Goal: Information Seeking & Learning: Learn about a topic

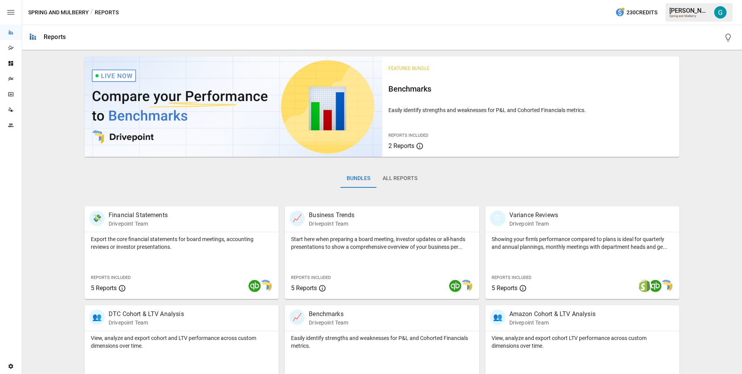
scroll to position [126, 0]
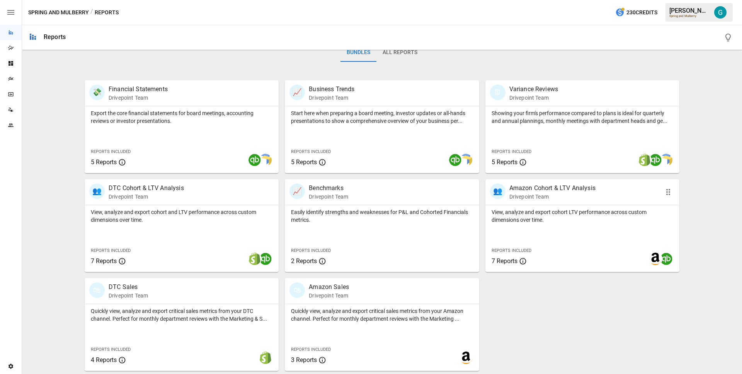
click at [582, 191] on p "Amazon Cohort & LTV Analysis" at bounding box center [552, 188] width 86 height 9
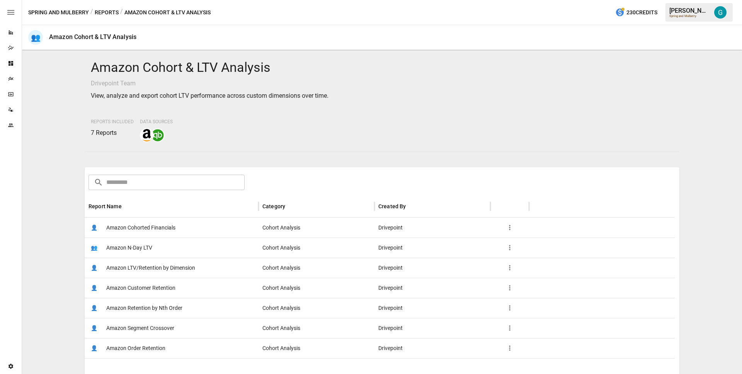
click at [140, 307] on span "Amazon Retention by Nth Order" at bounding box center [144, 308] width 76 height 20
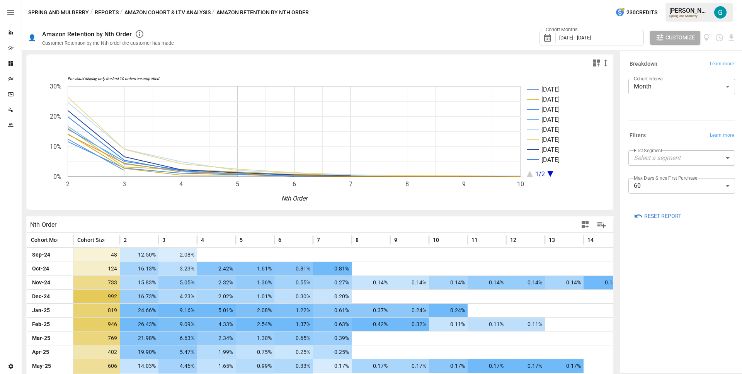
click at [454, 22] on div "Spring and Mulberry / Reports / Amazon Cohort & LTV Analysis / Amazon Retention…" at bounding box center [382, 12] width 720 height 25
click at [717, 35] on icon "Schedule report" at bounding box center [719, 37] width 9 height 9
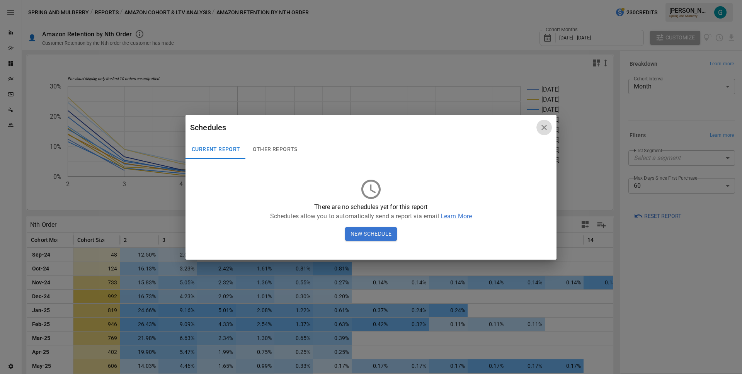
click at [545, 127] on icon "button" at bounding box center [543, 127] width 9 height 9
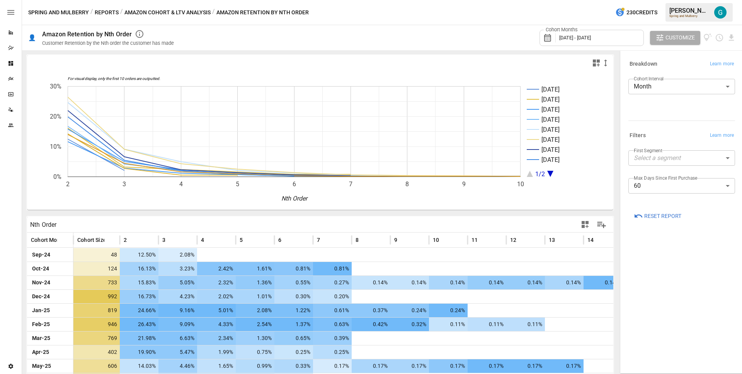
click at [451, 27] on div "Cohort Months [DATE] - [DATE] Customize" at bounding box center [459, 37] width 552 height 25
click at [404, 31] on div "Cohort Months [DATE] - [DATE] Customize" at bounding box center [459, 37] width 552 height 25
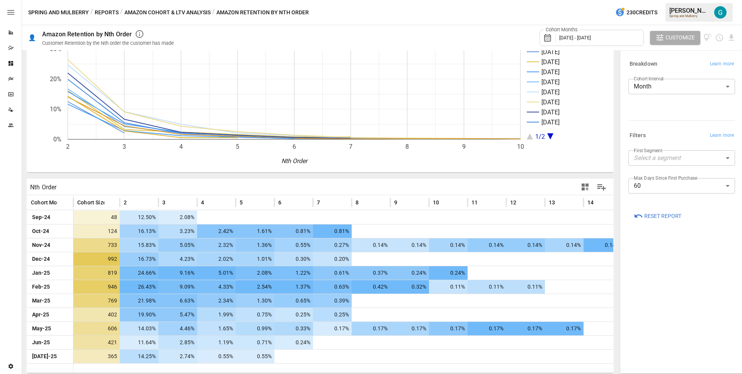
click at [663, 217] on span "Reset Report" at bounding box center [662, 216] width 37 height 10
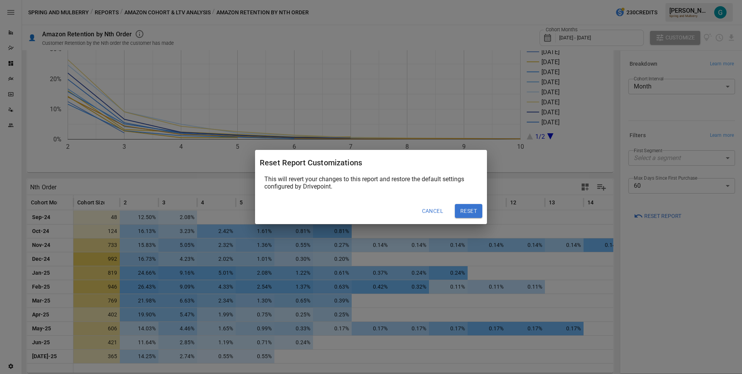
click at [459, 213] on button "Reset" at bounding box center [468, 211] width 27 height 14
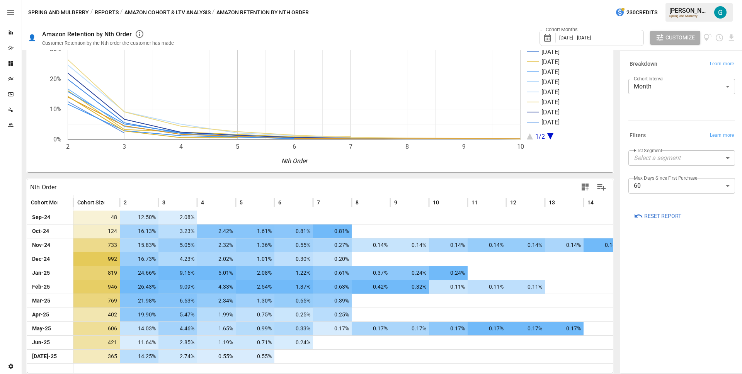
click at [672, 256] on div "Breakdown Learn more Cohort Interval Month ***** ​ Filters Learn more First Seg…" at bounding box center [681, 212] width 119 height 319
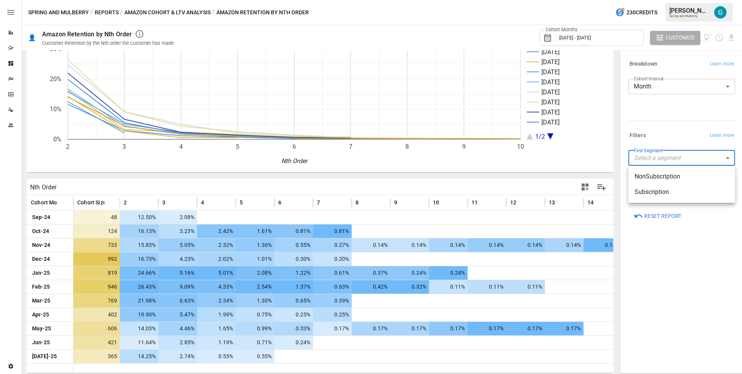
click at [665, 0] on body "Reports Dazzler Studio Dashboards Plans SmartModel ™ Data Sources Team Settings…" at bounding box center [371, 0] width 742 height 0
click at [664, 199] on li "Subscription" at bounding box center [681, 191] width 107 height 15
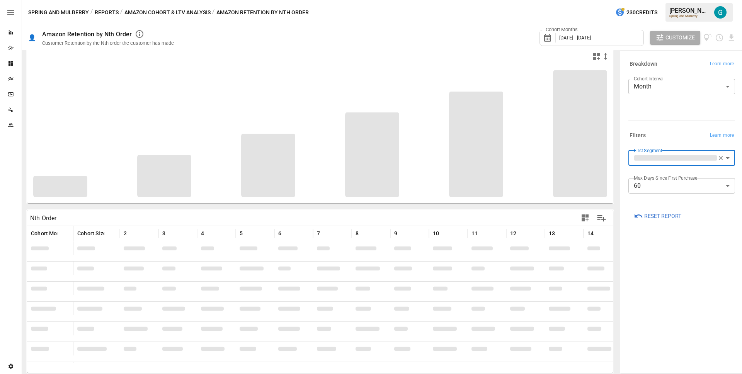
click at [660, 271] on div "**********" at bounding box center [681, 212] width 119 height 319
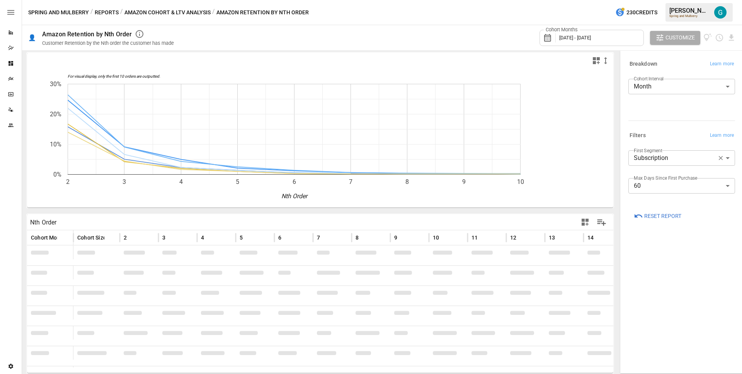
scroll to position [2, 0]
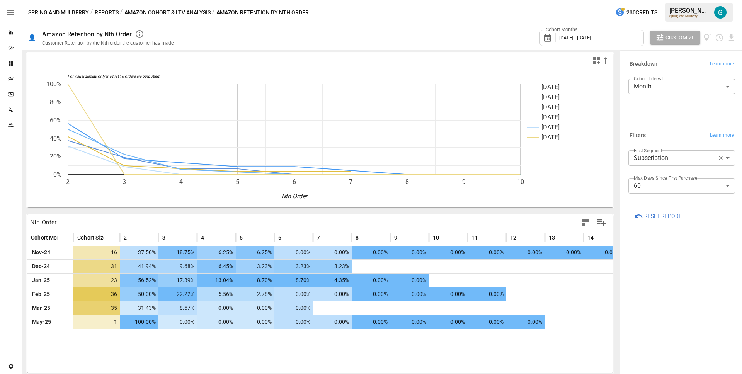
click at [659, 0] on body "Reports Dazzler Studio Dashboards Plans SmartModel ™ Data Sources Team Settings…" at bounding box center [371, 0] width 742 height 0
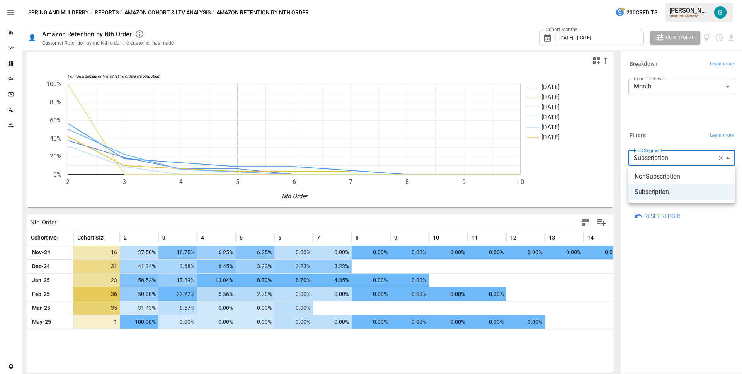
click at [659, 175] on span "NonSubscription" at bounding box center [681, 176] width 94 height 9
type input "**********"
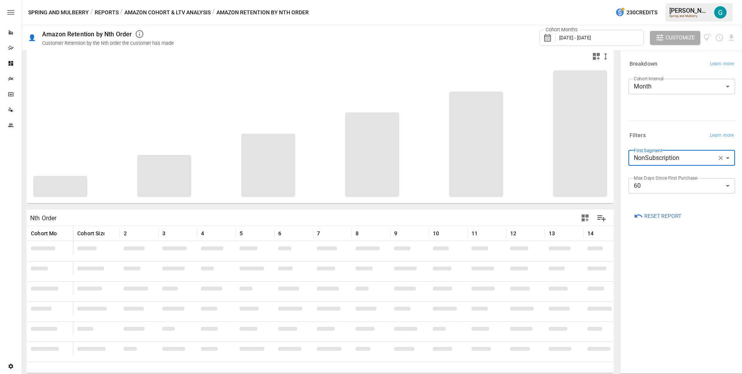
scroll to position [7, 0]
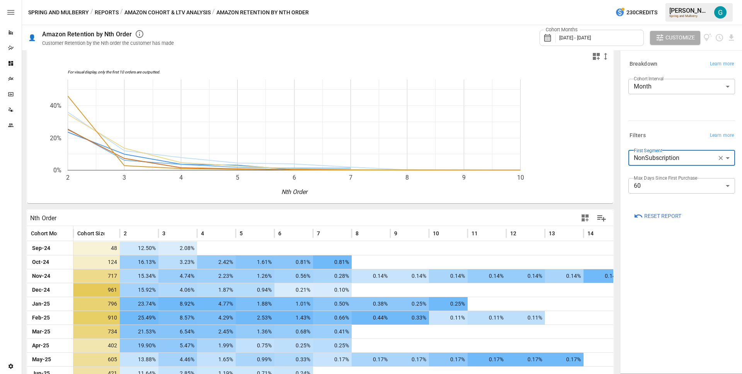
click at [679, 273] on div "**********" at bounding box center [681, 212] width 119 height 319
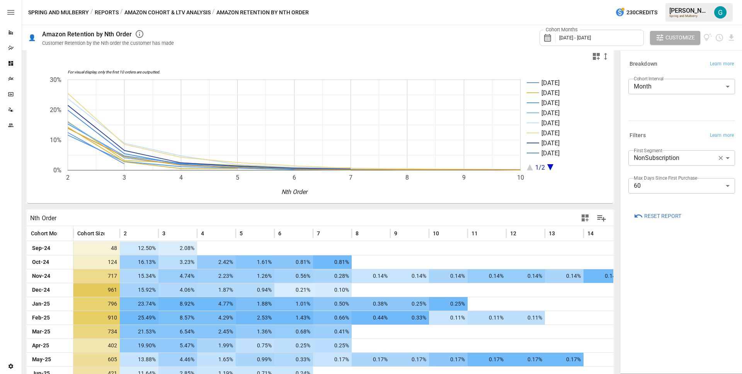
click at [110, 14] on button "Reports" at bounding box center [107, 13] width 24 height 10
